Goal: Task Accomplishment & Management: Complete application form

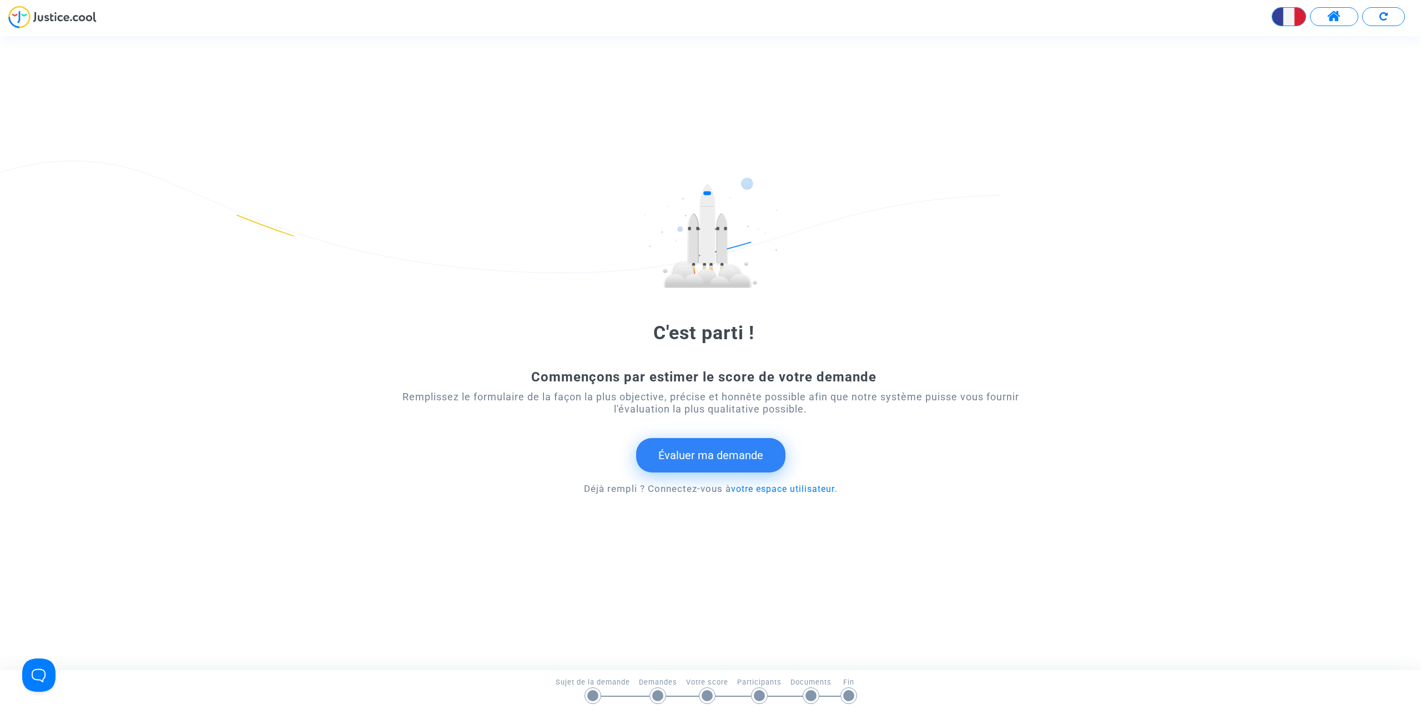
click at [694, 456] on button "Évaluer ma demande" at bounding box center [710, 455] width 149 height 34
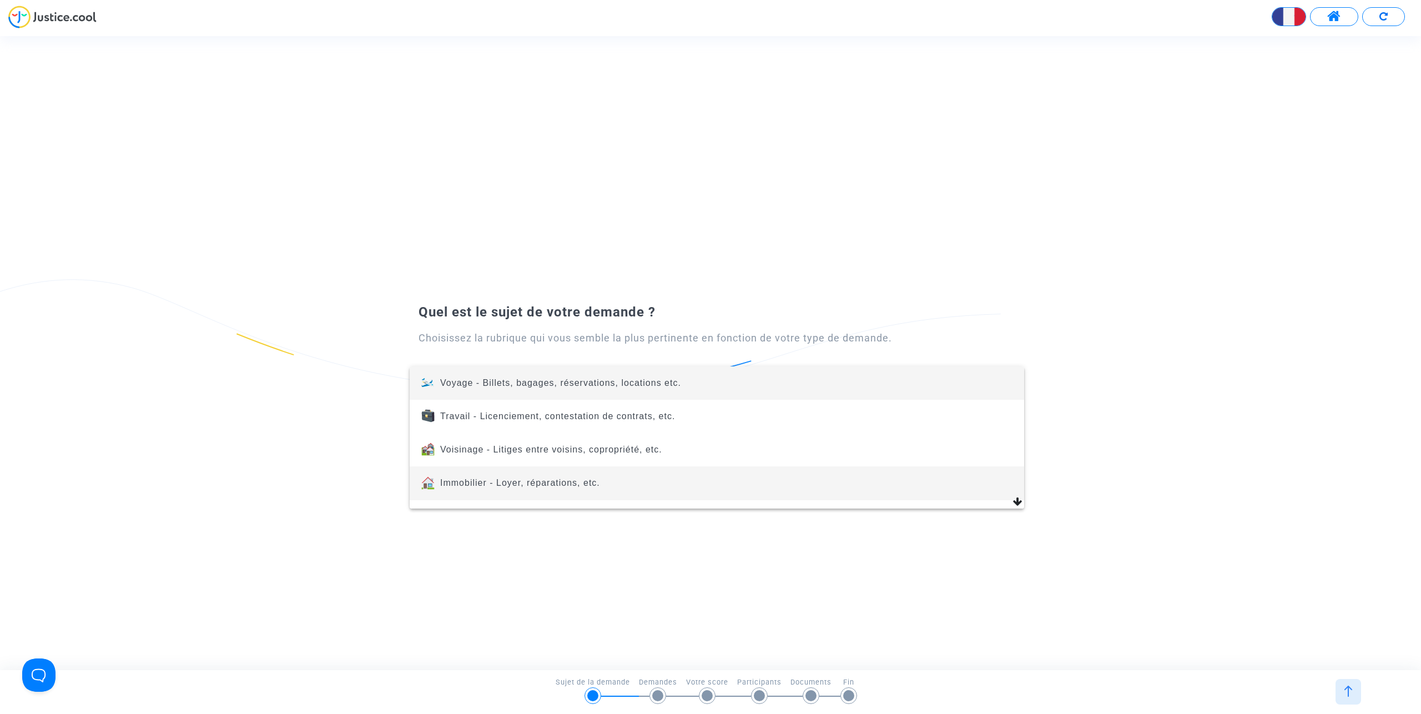
click at [523, 474] on span "Immobilier - Loyer, réparations, etc." at bounding box center [716, 482] width 597 height 33
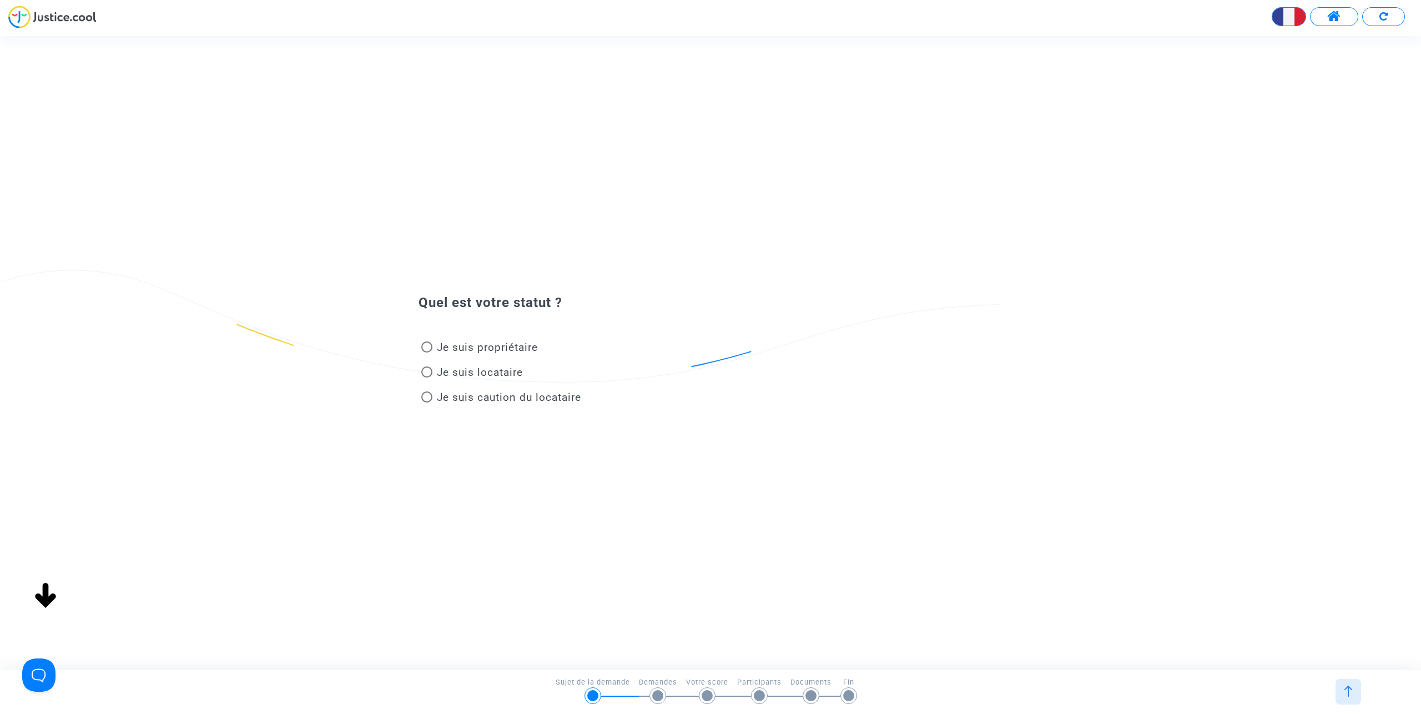
click at [462, 350] on span "Je suis propriétaire" at bounding box center [487, 347] width 101 height 13
click at [427, 352] on input "Je suis propriétaire" at bounding box center [426, 352] width 1 height 1
radio input "true"
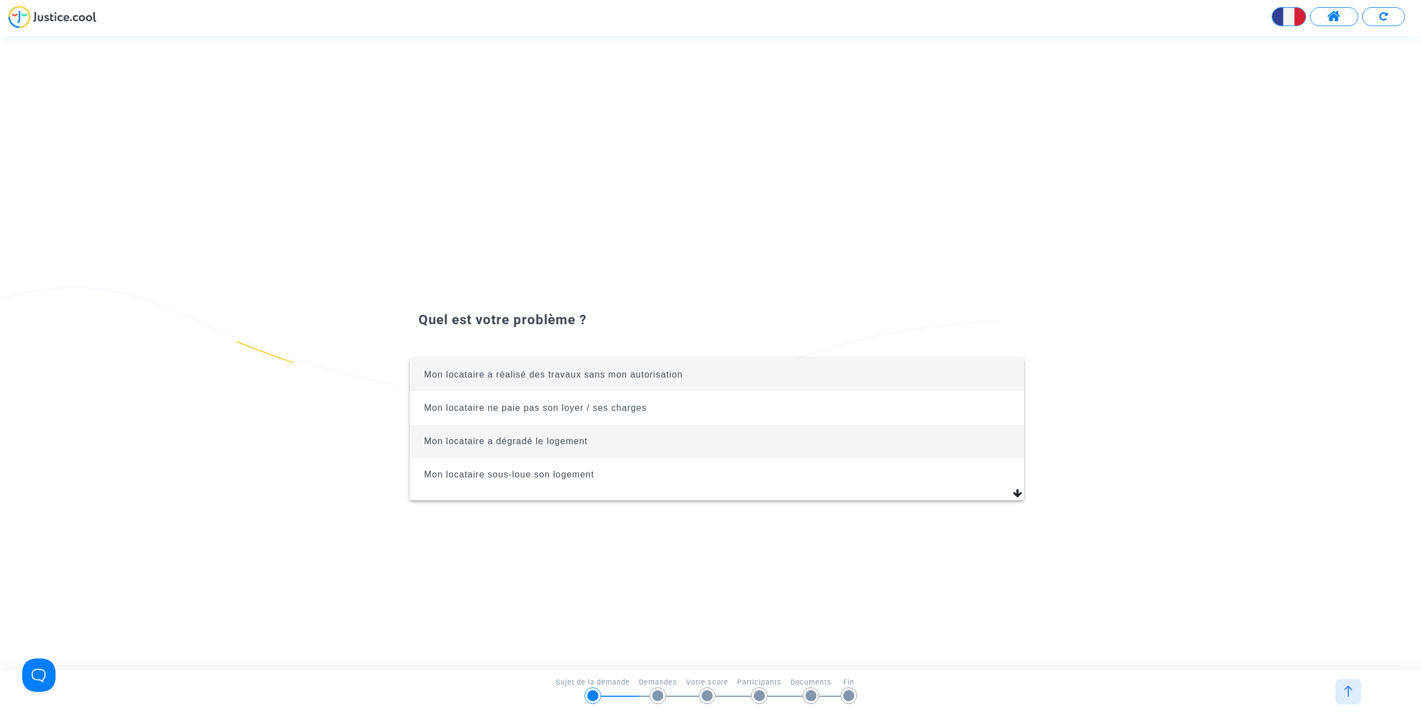
click at [493, 439] on span "Mon locataire a dégradé le logement" at bounding box center [506, 440] width 164 height 9
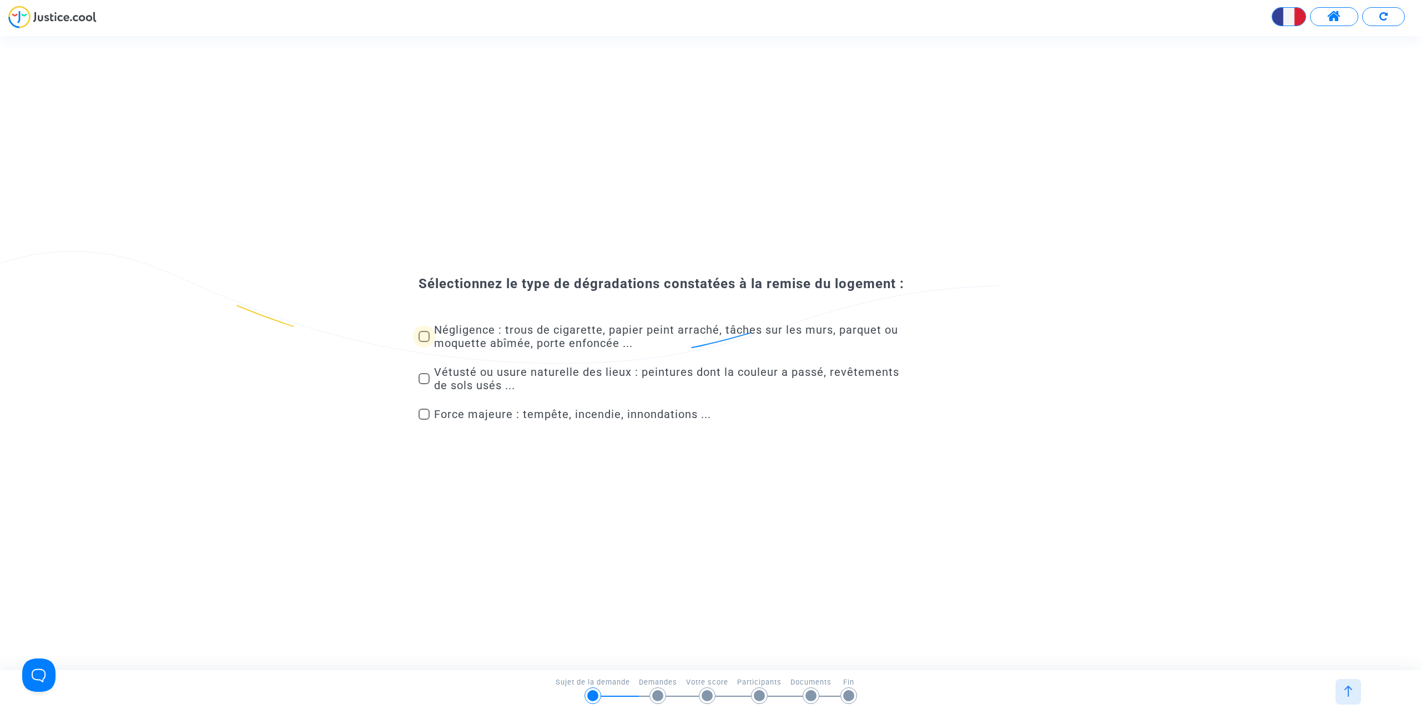
click at [425, 334] on span at bounding box center [423, 336] width 11 height 11
click at [424, 342] on input "Négligence : trous de cigarette, papier peint arraché, tâches sur les murs, par…" at bounding box center [423, 342] width 1 height 1
checkbox input "true"
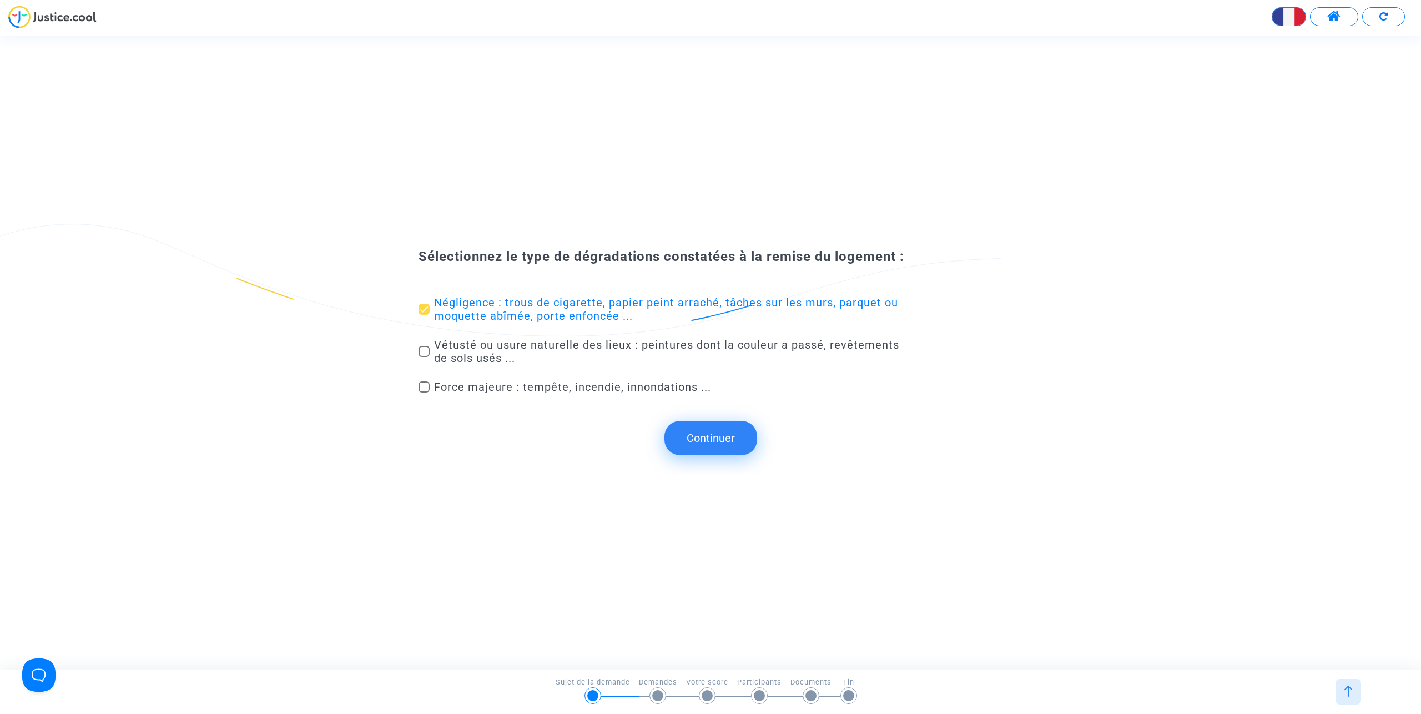
click at [730, 441] on button "Continuer" at bounding box center [710, 438] width 93 height 34
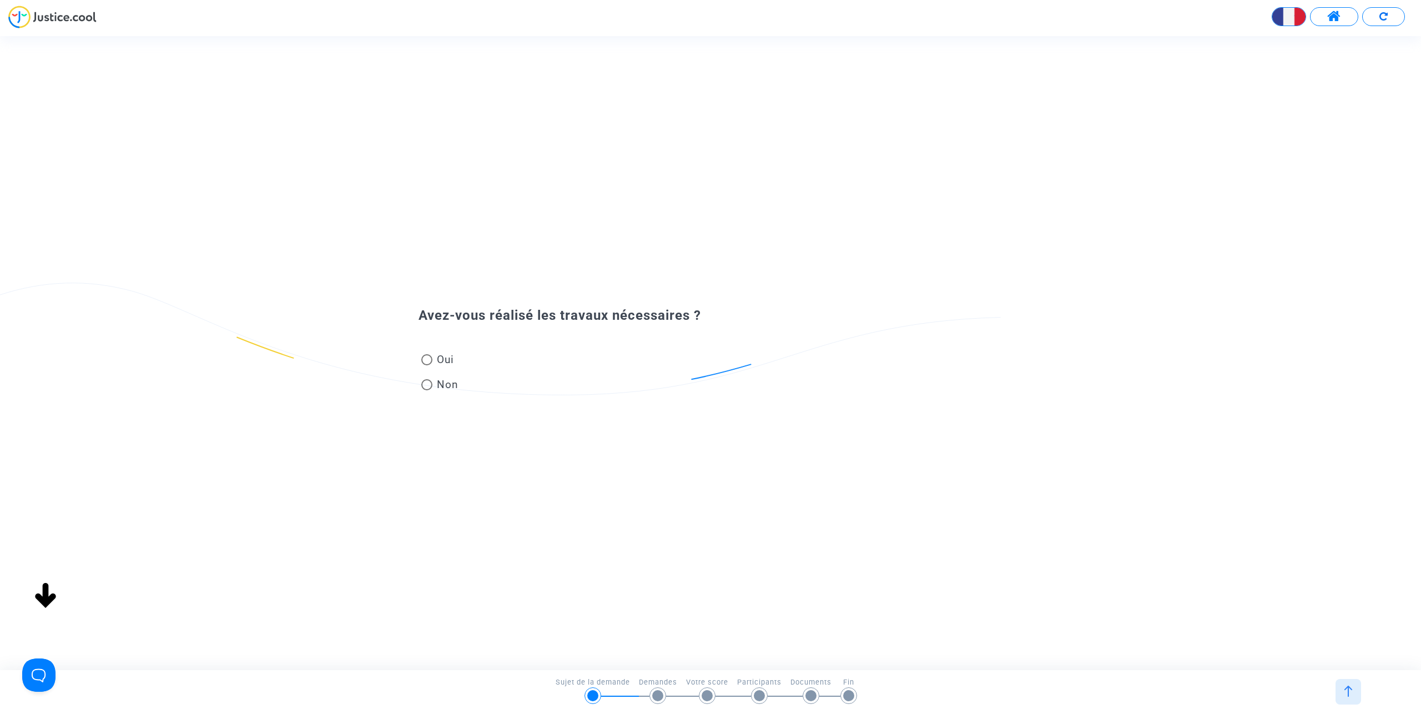
click at [430, 388] on span at bounding box center [426, 384] width 11 height 11
click at [427, 390] on input "Non" at bounding box center [426, 390] width 1 height 1
radio input "true"
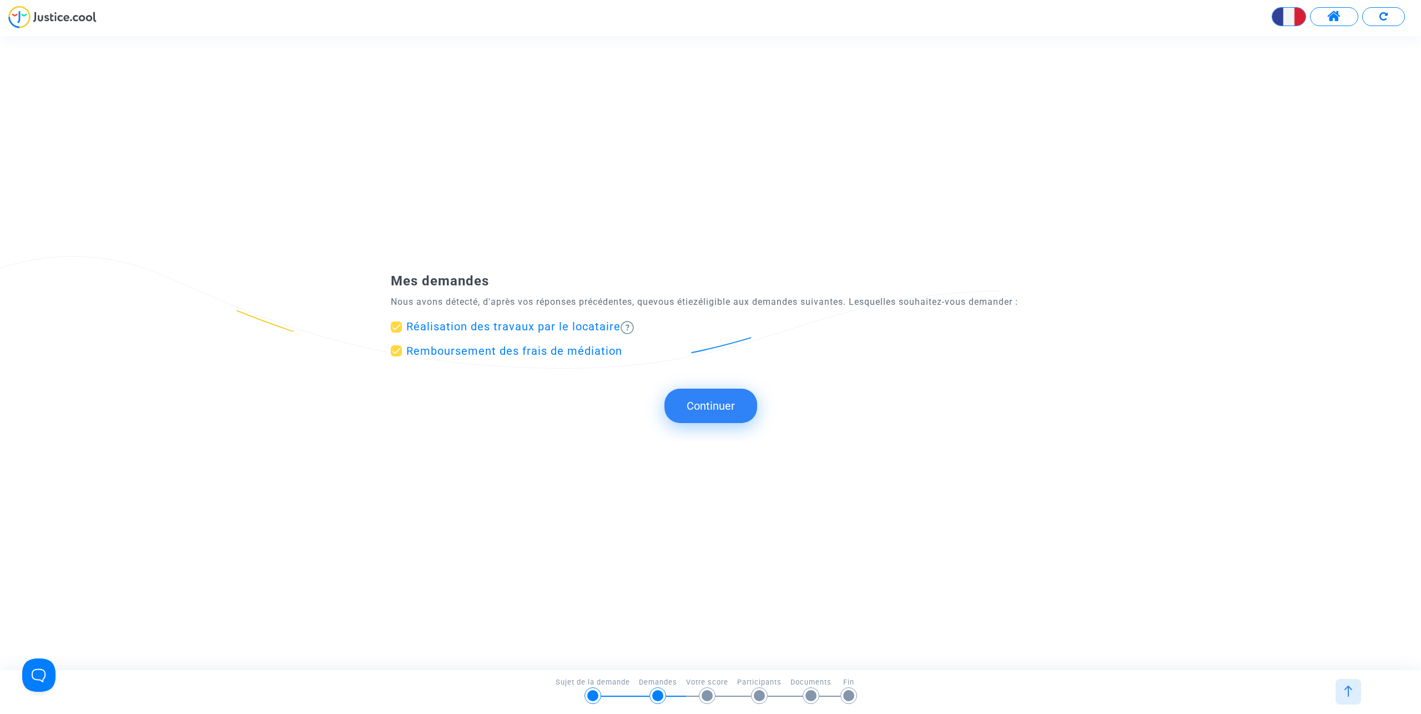
click at [392, 325] on span at bounding box center [396, 326] width 11 height 11
click at [396, 332] on input "Réalisation des travaux par le locataire" at bounding box center [396, 332] width 1 height 1
checkbox input "false"
click at [696, 417] on button "Continuer" at bounding box center [710, 405] width 93 height 34
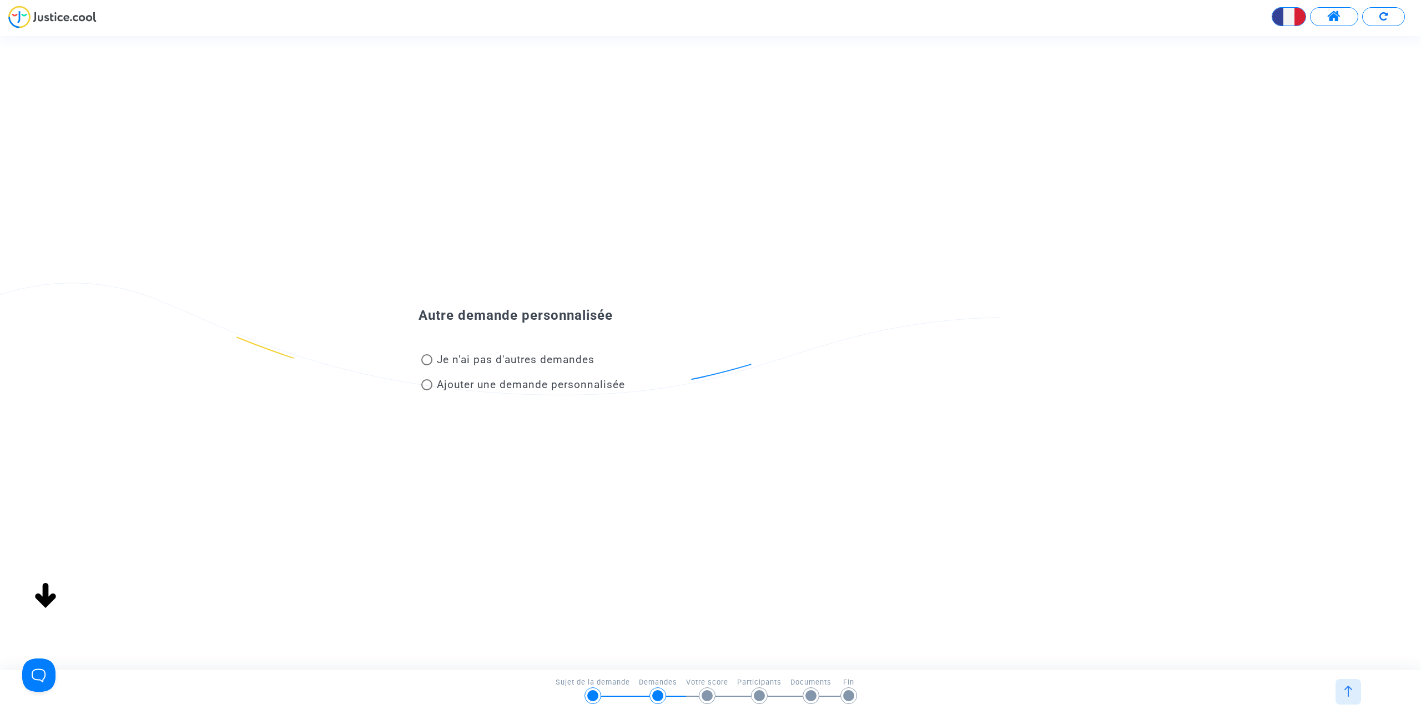
click at [456, 364] on span "Je n'ai pas d'autres demandes" at bounding box center [516, 359] width 158 height 13
click at [427, 365] on input "Je n'ai pas d'autres demandes" at bounding box center [426, 365] width 1 height 1
radio input "true"
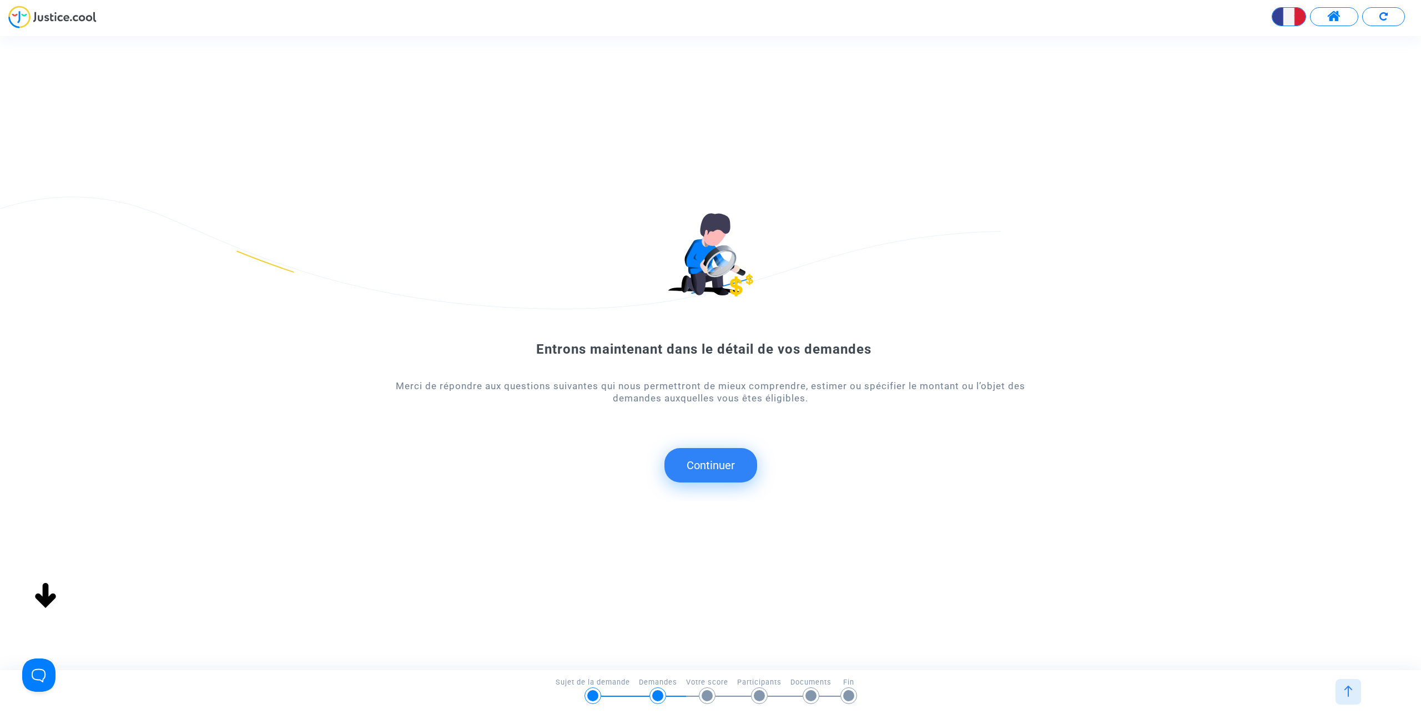
click at [702, 471] on button "Continuer" at bounding box center [710, 465] width 93 height 34
